Goal: Entertainment & Leisure: Consume media (video, audio)

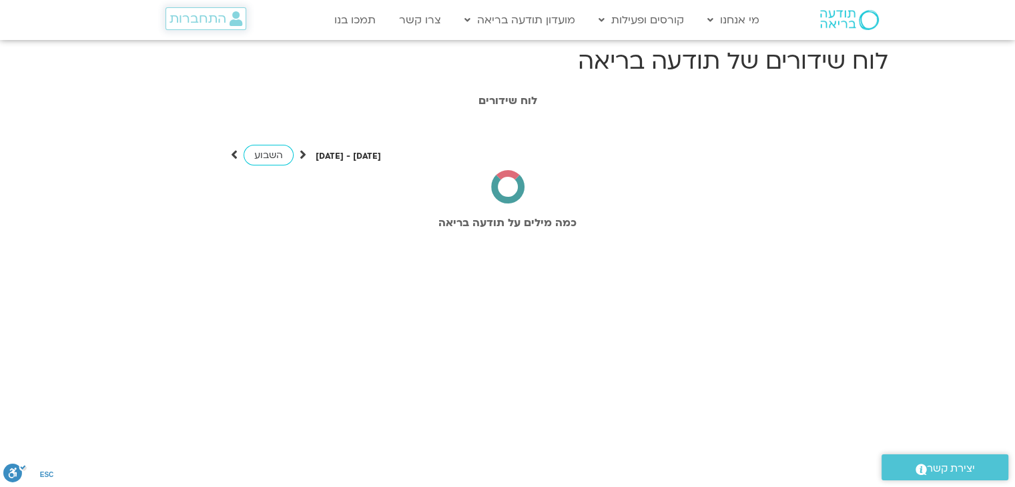
click at [192, 21] on span "התחברות" at bounding box center [197, 18] width 57 height 15
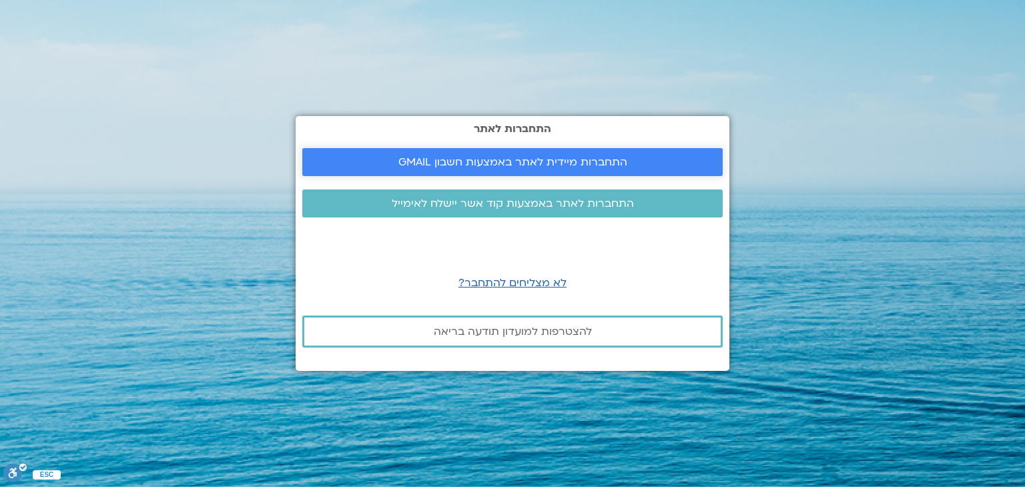
click at [491, 153] on link "התחברות מיידית לאתר באמצעות חשבון GMAIL" at bounding box center [512, 162] width 420 height 28
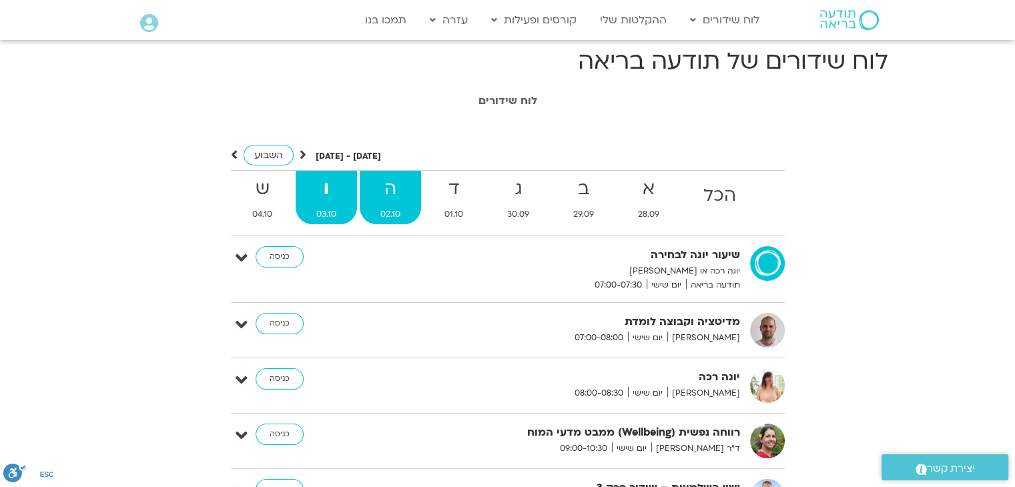
click at [382, 211] on span "02.10" at bounding box center [390, 214] width 61 height 14
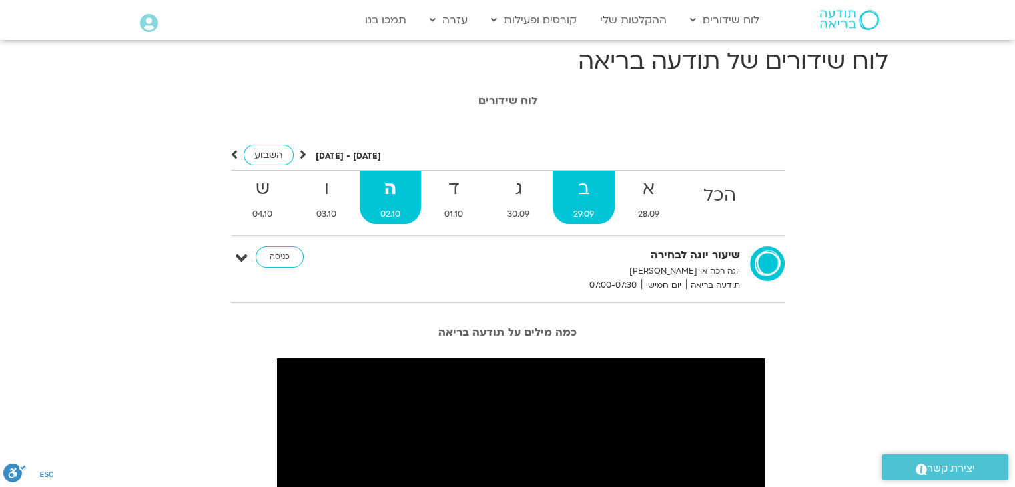
click at [582, 200] on strong "ב" at bounding box center [583, 189] width 62 height 30
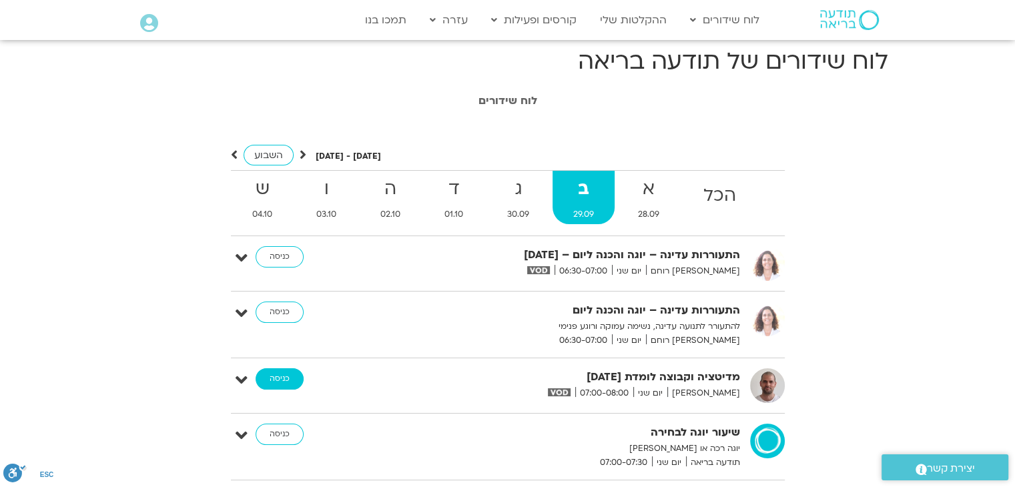
click at [283, 383] on link "כניסה" at bounding box center [279, 378] width 48 height 21
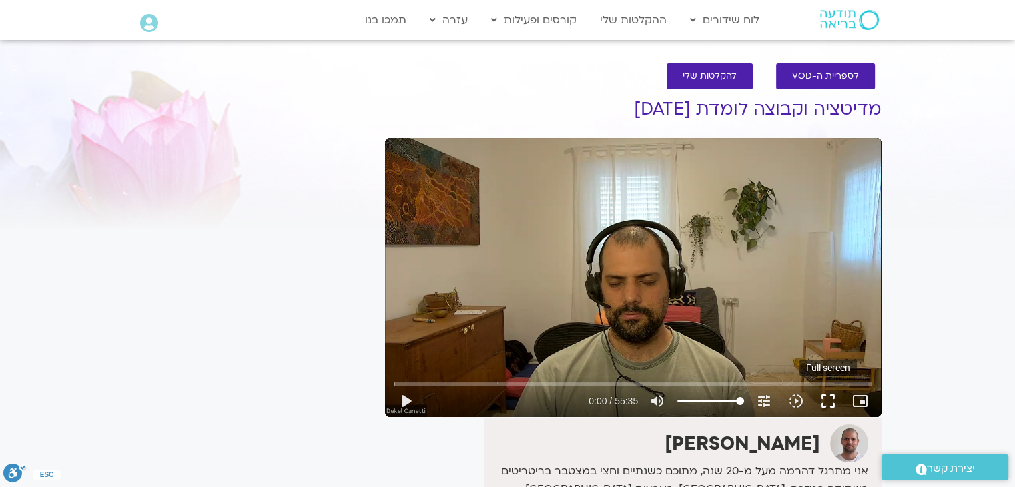
click at [821, 406] on button "fullscreen" at bounding box center [828, 401] width 32 height 32
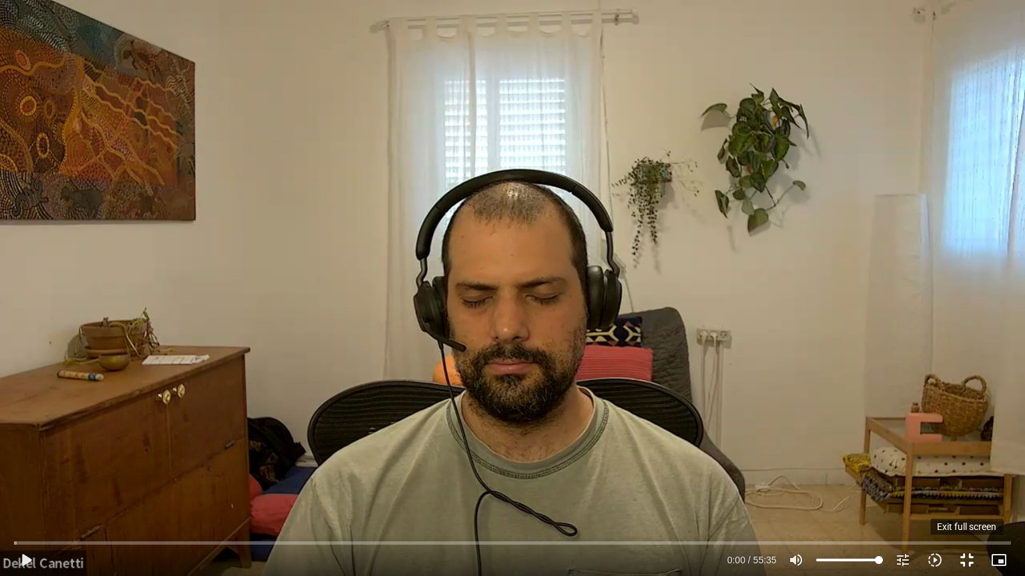
click at [975, 486] on button "fullscreen_exit" at bounding box center [967, 560] width 32 height 32
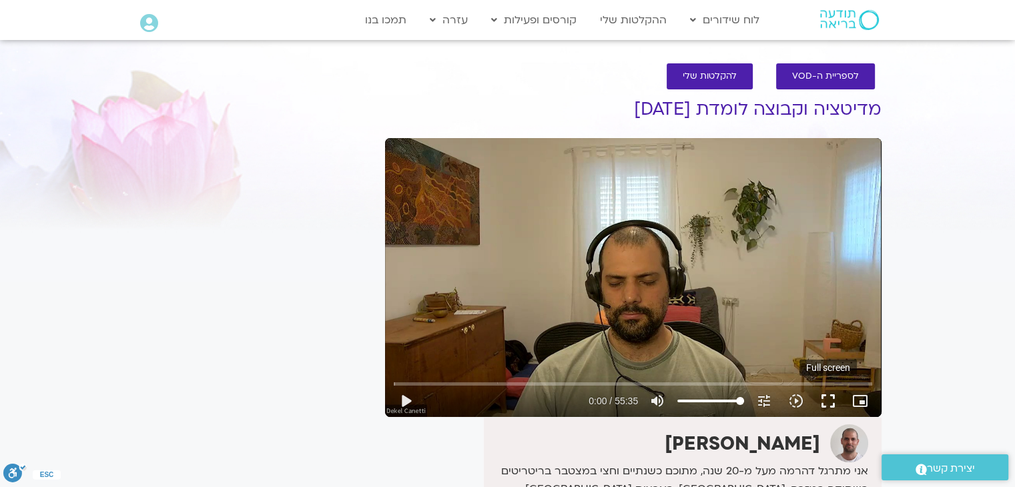
click at [827, 401] on button "fullscreen" at bounding box center [828, 401] width 32 height 32
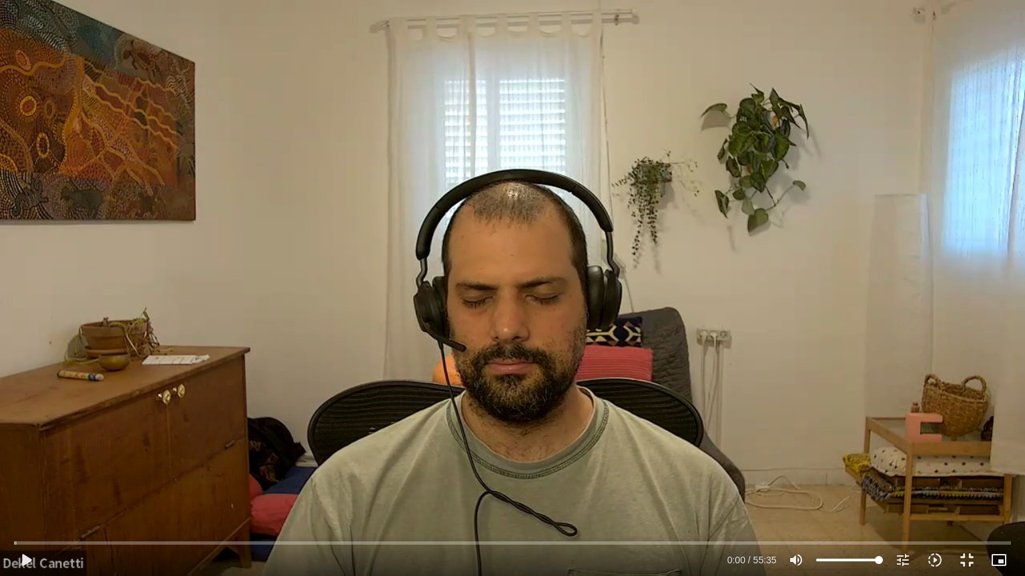
click at [403, 264] on div "Skip Ad 46:54 play_arrow 0:00 / 55:35 volume_up Mute tune Resolution Auto 720p …" at bounding box center [512, 288] width 1025 height 576
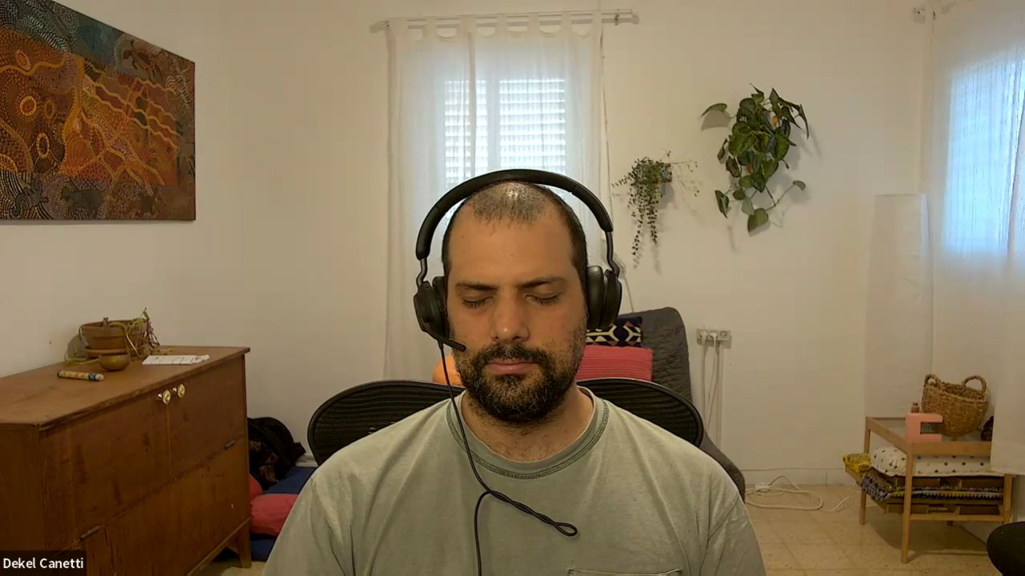
click at [403, 264] on div "Skip Ad 46:54 pause 0:02 / 55:35 volume_up Mute tune Resolution Auto 720p slow_…" at bounding box center [512, 288] width 1025 height 576
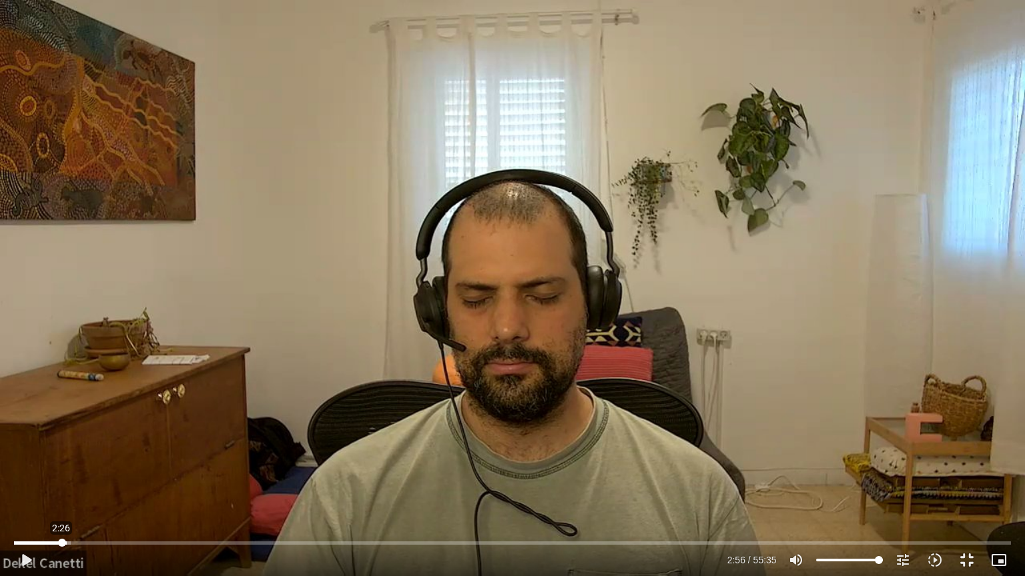
click at [61, 486] on input "Seek" at bounding box center [512, 543] width 996 height 8
click at [257, 468] on div "Skip Ad 2:26 play_arrow 2:27 / 55:35 volume_up Mute tune Resolution Auto 720p s…" at bounding box center [512, 288] width 1025 height 576
type input "149.925389"
